Goal: Task Accomplishment & Management: Complete application form

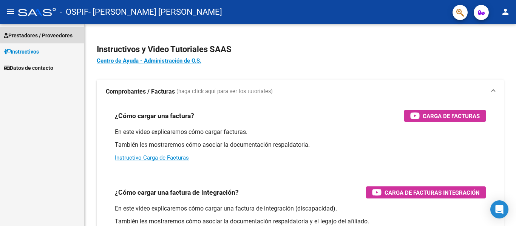
click at [59, 33] on span "Prestadores / Proveedores" at bounding box center [38, 35] width 69 height 8
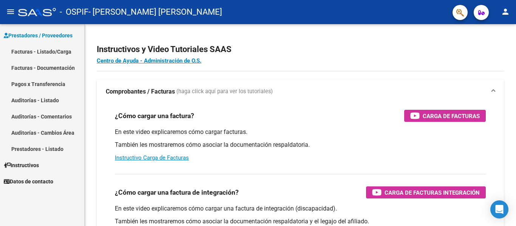
click at [57, 52] on link "Facturas - Listado/Carga" at bounding box center [42, 51] width 84 height 16
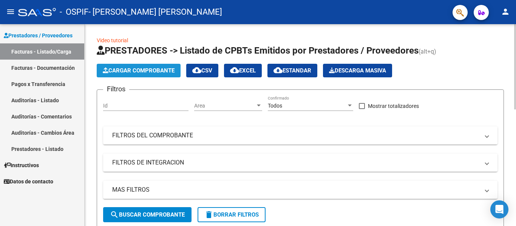
click at [160, 69] on span "Cargar Comprobante" at bounding box center [139, 70] width 72 height 7
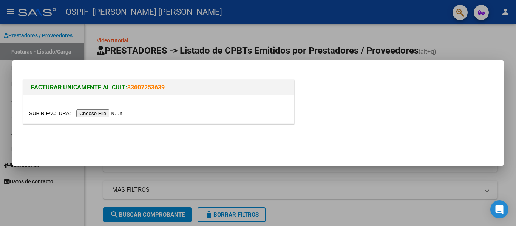
click at [115, 109] on div at bounding box center [158, 109] width 270 height 28
click at [104, 118] on div at bounding box center [158, 109] width 270 height 28
click at [106, 115] on input "file" at bounding box center [77, 113] width 96 height 8
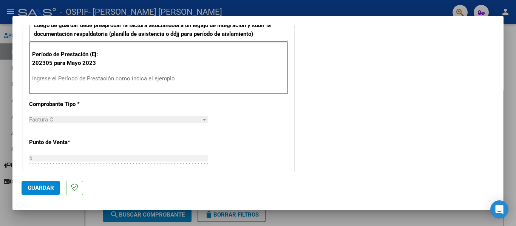
scroll to position [207, 0]
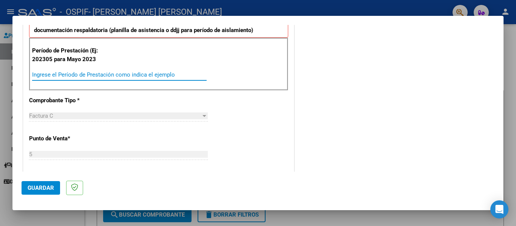
click at [78, 71] on input "Ingrese el Período de Prestación como indica el ejemplo" at bounding box center [119, 74] width 174 height 7
type input "202507"
click at [42, 191] on span "Guardar" at bounding box center [41, 188] width 26 height 7
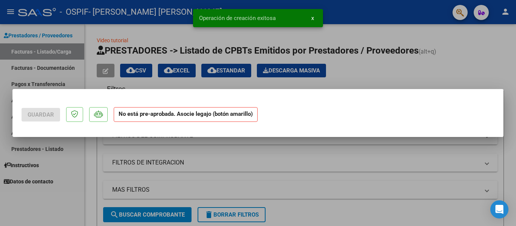
scroll to position [0, 0]
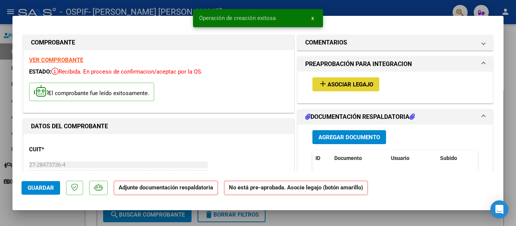
click at [330, 80] on button "add Asociar Legajo" at bounding box center [345, 84] width 67 height 14
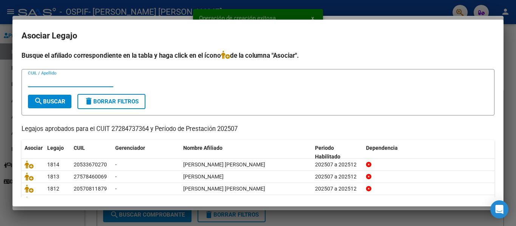
click at [81, 83] on input "CUIL / Apellido" at bounding box center [70, 81] width 85 height 7
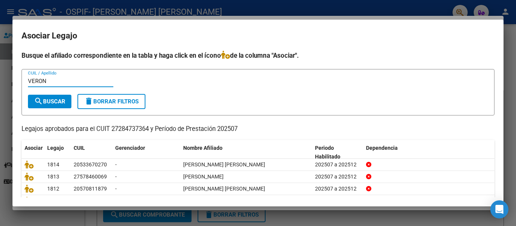
type input "VERON"
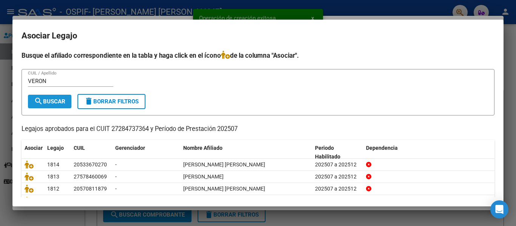
click at [62, 103] on span "search Buscar" at bounding box center [49, 101] width 31 height 7
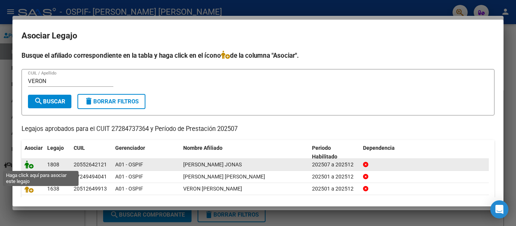
click at [28, 163] on icon at bounding box center [29, 164] width 9 height 8
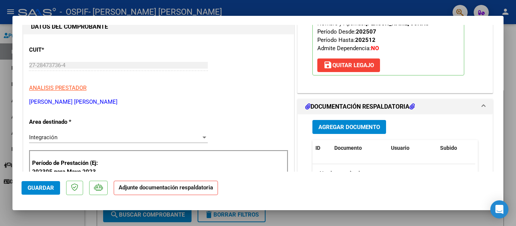
scroll to position [100, 0]
click at [346, 128] on span "Agregar Documento" at bounding box center [349, 126] width 62 height 7
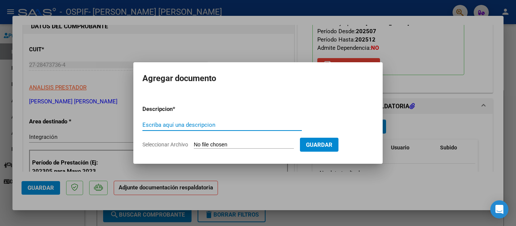
click at [195, 126] on input "Escriba aquí una descripcion" at bounding box center [221, 125] width 159 height 7
type input "P"
type input "planilla"
click at [200, 145] on input "Seleccionar Archivo" at bounding box center [244, 145] width 100 height 7
type input "C:\fakepath\[PERSON_NAME] [DATE].pdf"
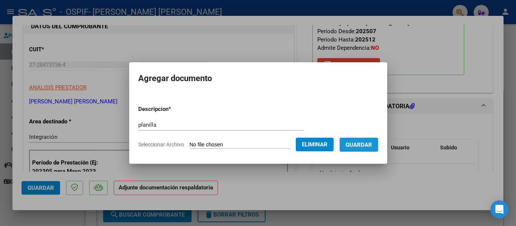
click at [367, 146] on span "Guardar" at bounding box center [358, 145] width 26 height 7
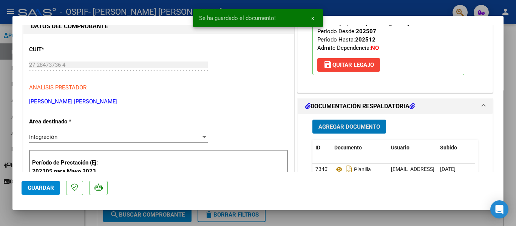
click at [134, 12] on div at bounding box center [258, 113] width 516 height 226
type input "$ 0,00"
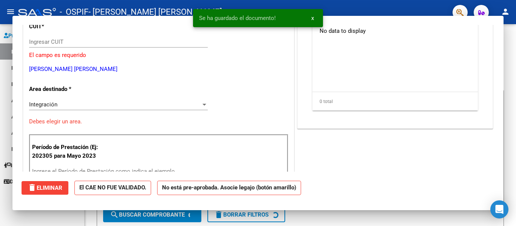
scroll to position [0, 0]
